Goal: Transaction & Acquisition: Obtain resource

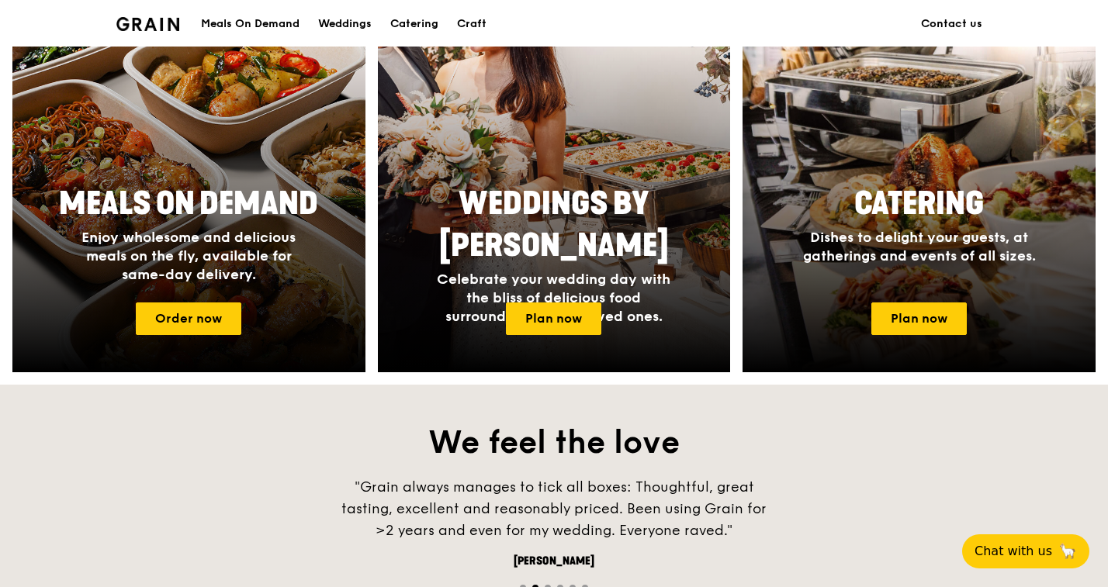
scroll to position [681, 0]
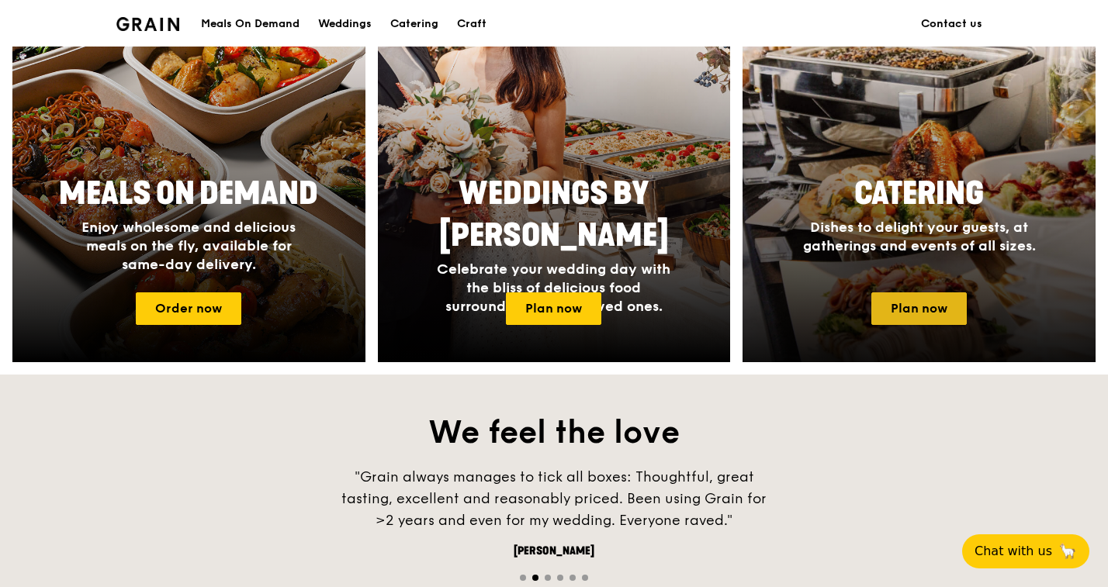
click at [878, 305] on link "Plan now" at bounding box center [918, 309] width 95 height 33
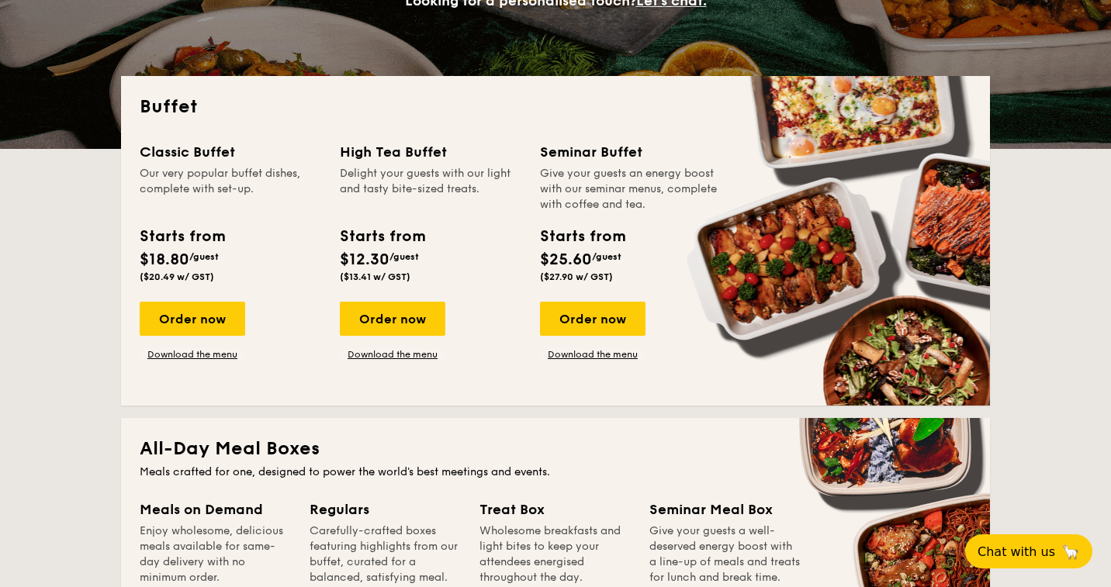
scroll to position [298, 0]
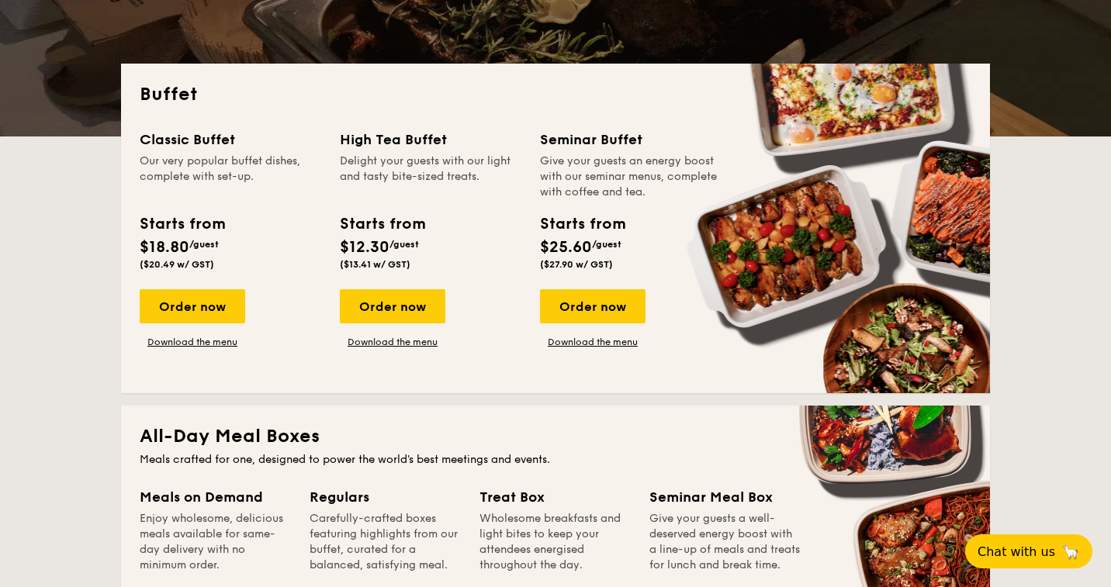
click at [585, 384] on div "Buffet Classic Buffet Our very popular buffet dishes, complete with set-up. Sta…" at bounding box center [555, 229] width 869 height 330
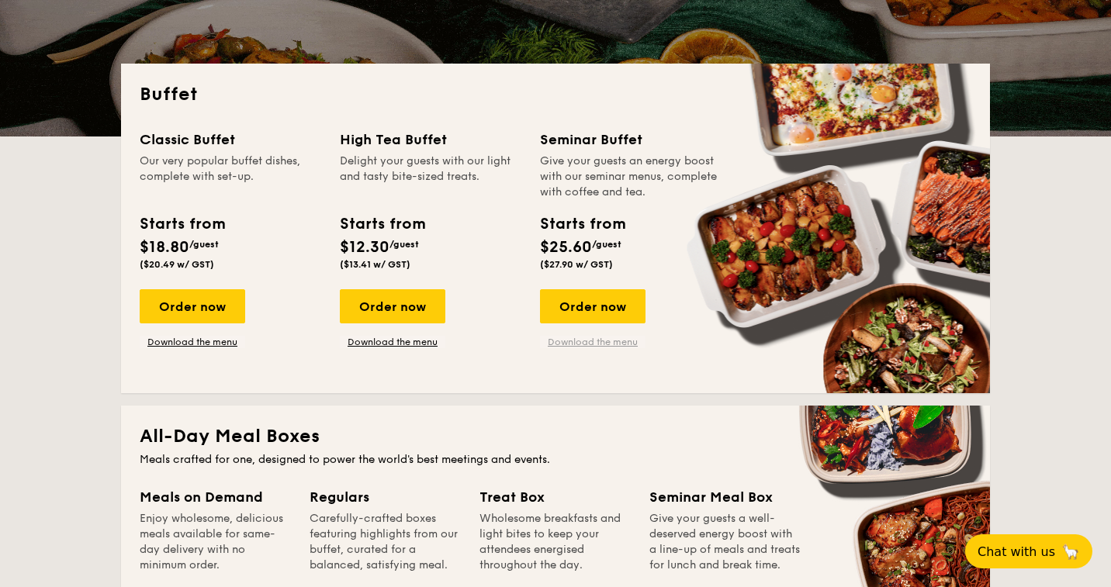
click at [584, 345] on link "Download the menu" at bounding box center [593, 342] width 106 height 12
click at [633, 378] on div "Buffet Classic Buffet Our very popular buffet dishes, complete with set-up. Sta…" at bounding box center [555, 229] width 869 height 330
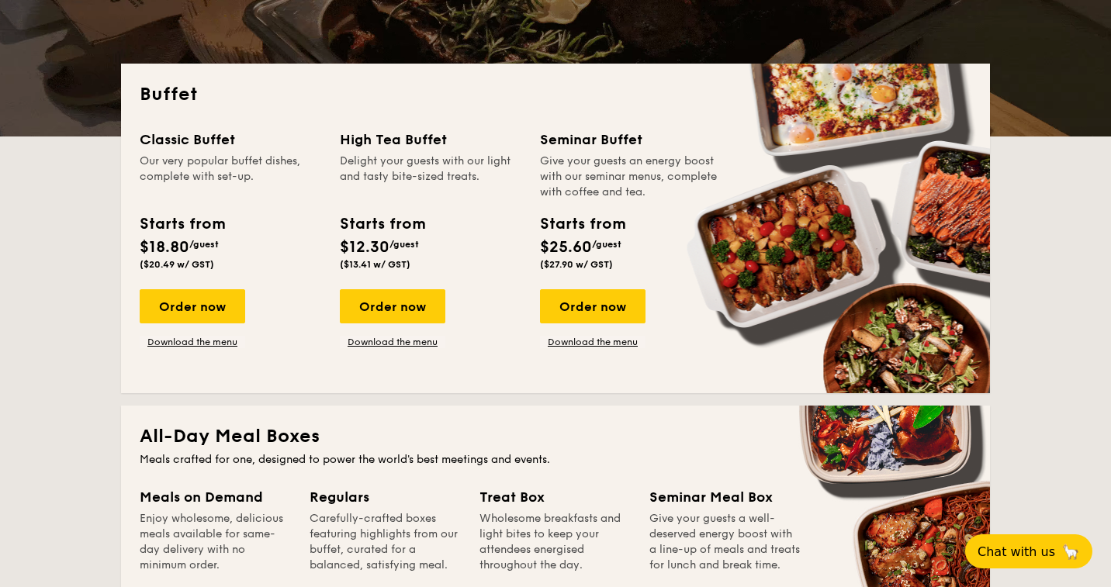
click at [512, 201] on div "High Tea Buffet Delight your guests with our light and tasty bite-sized treats.…" at bounding box center [431, 203] width 182 height 148
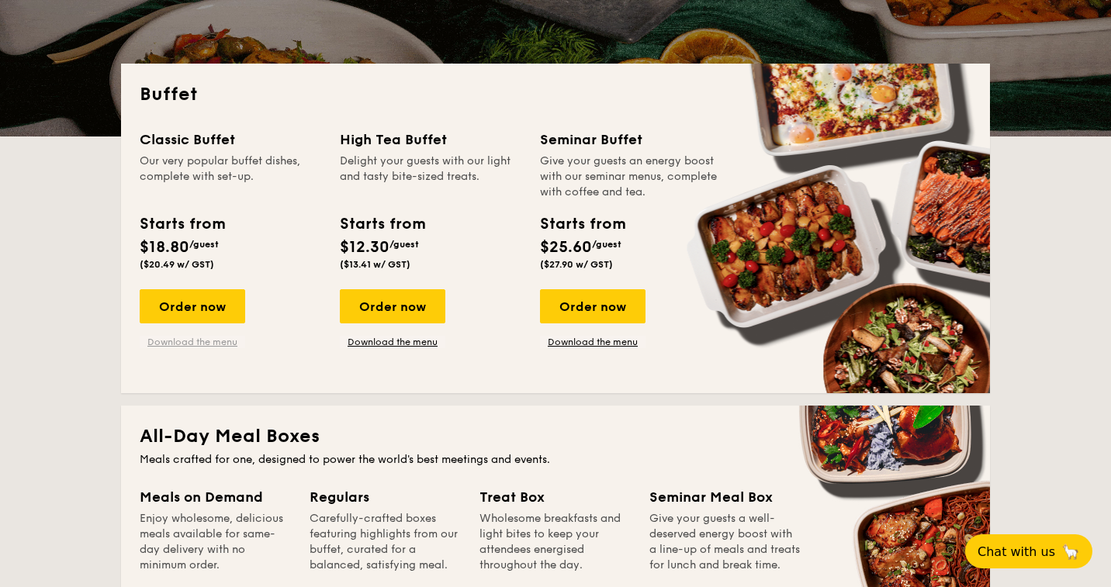
click at [218, 338] on link "Download the menu" at bounding box center [193, 342] width 106 height 12
